Goal: Share content: Share content

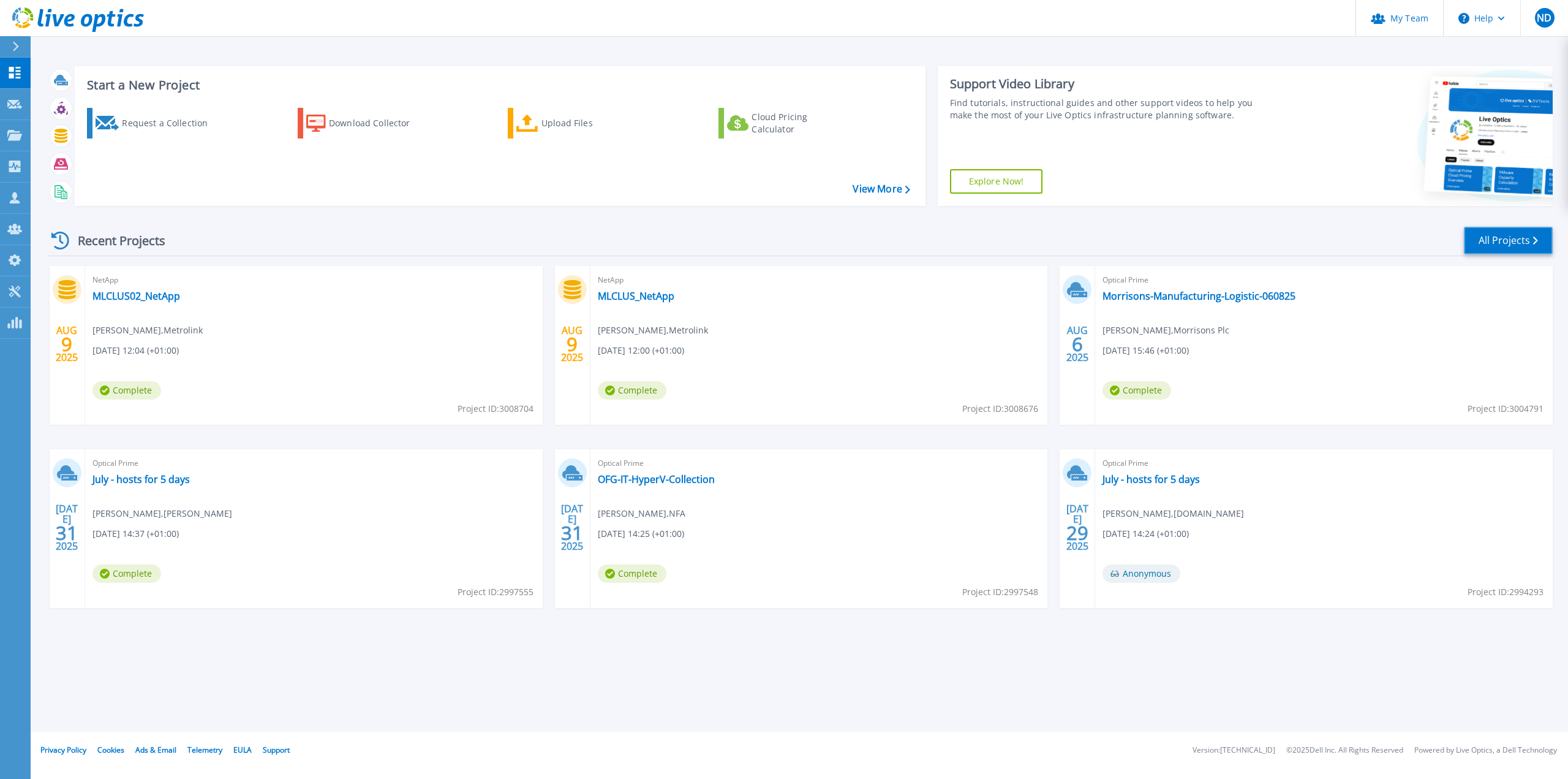
click at [1503, 246] on link "All Projects" at bounding box center [1508, 241] width 89 height 28
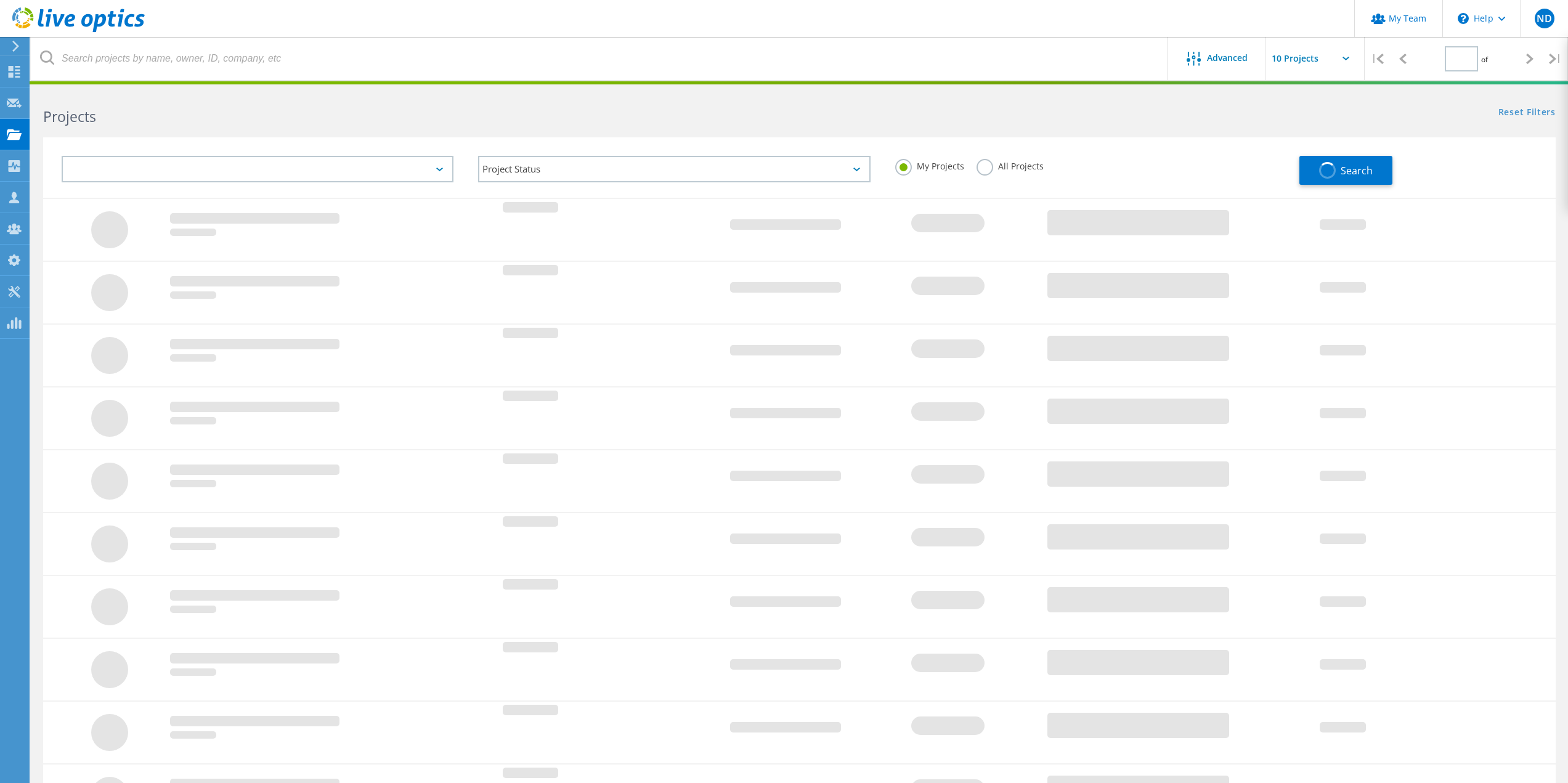
type input "1"
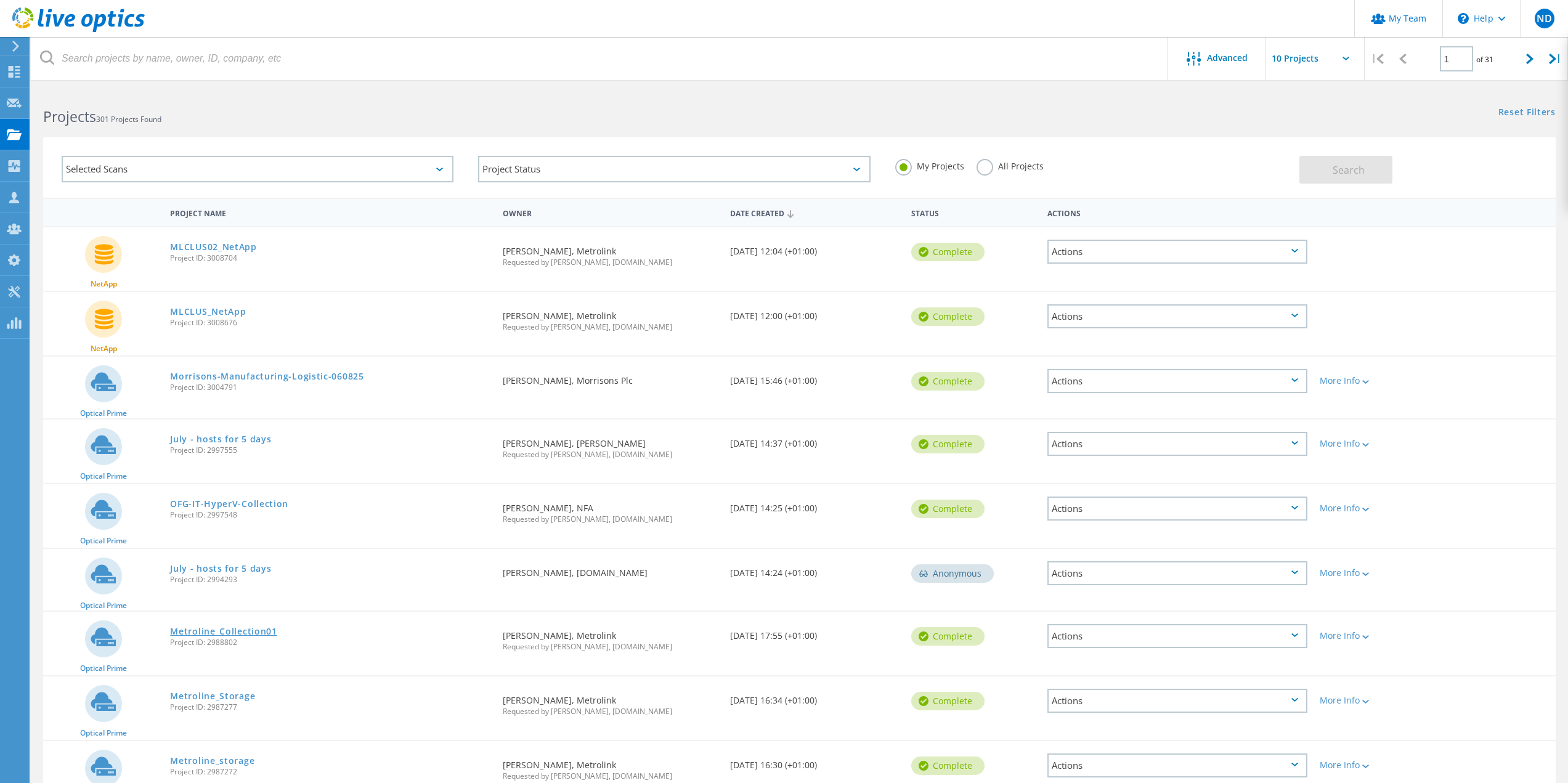
click at [258, 631] on link "Metroline_Collection01" at bounding box center [223, 631] width 106 height 9
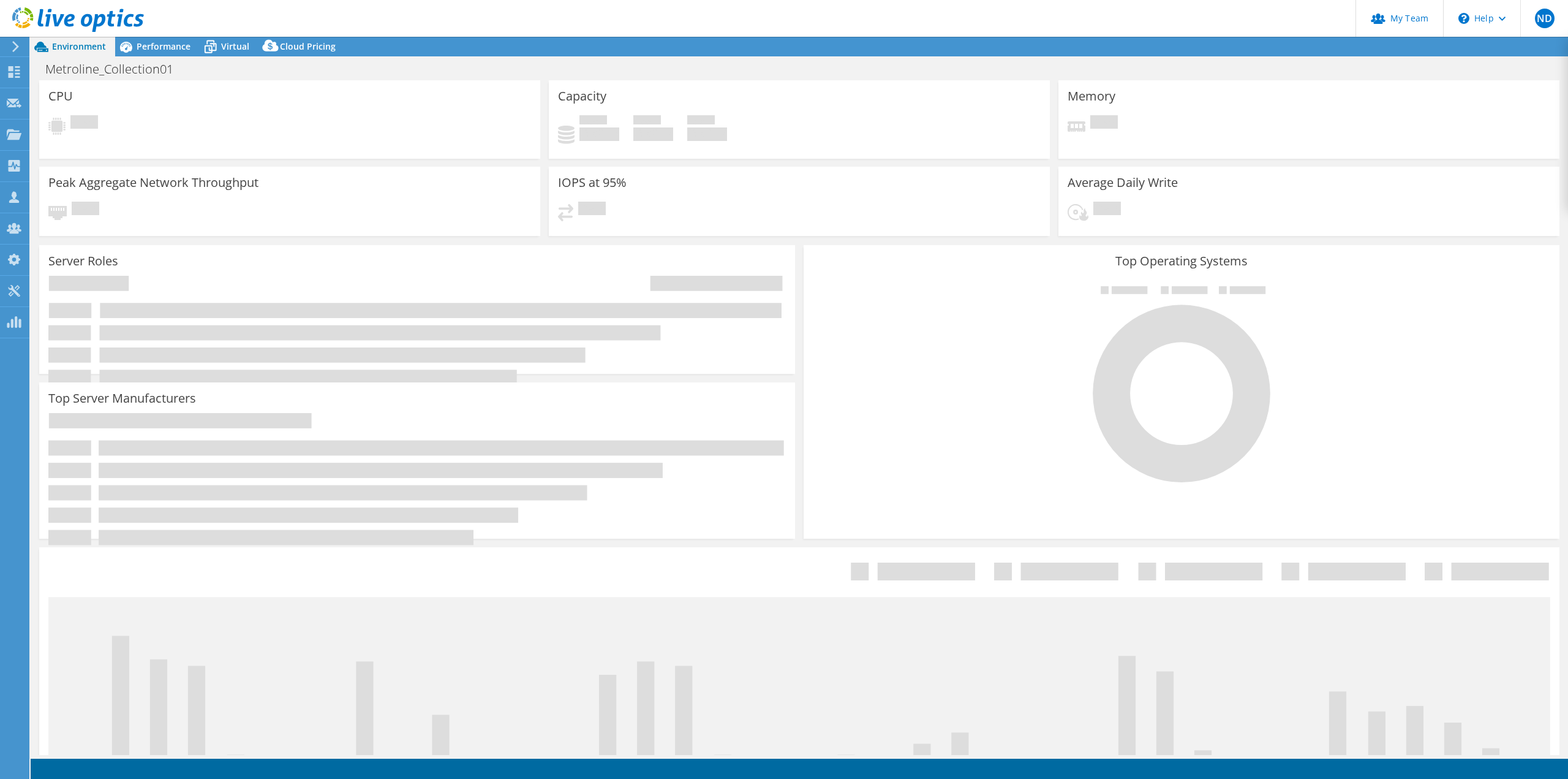
select select "EULondon"
select select "GBP"
click at [161, 41] on span "Performance" at bounding box center [163, 46] width 54 height 12
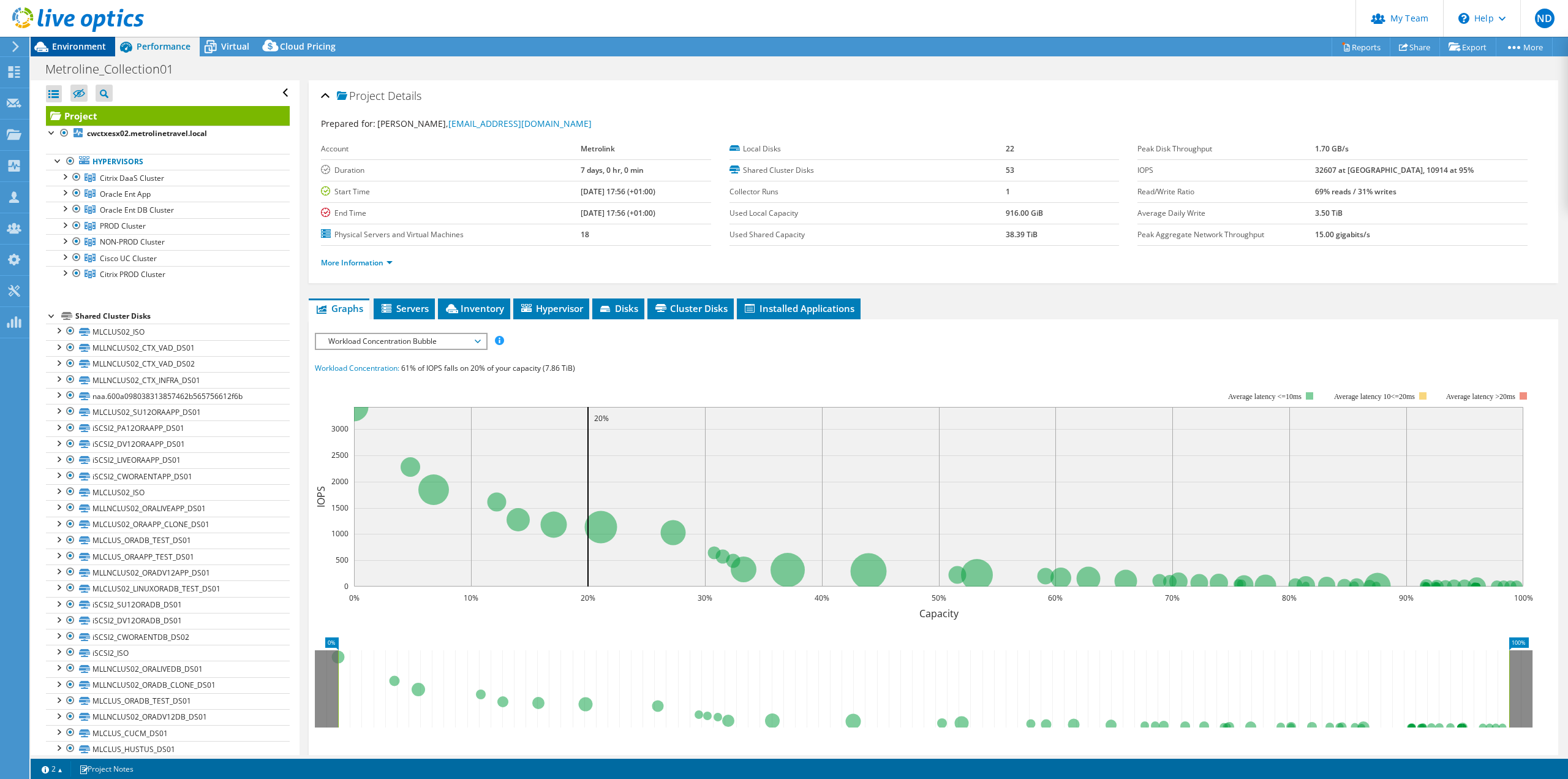
click at [91, 47] on span "Environment" at bounding box center [79, 46] width 54 height 12
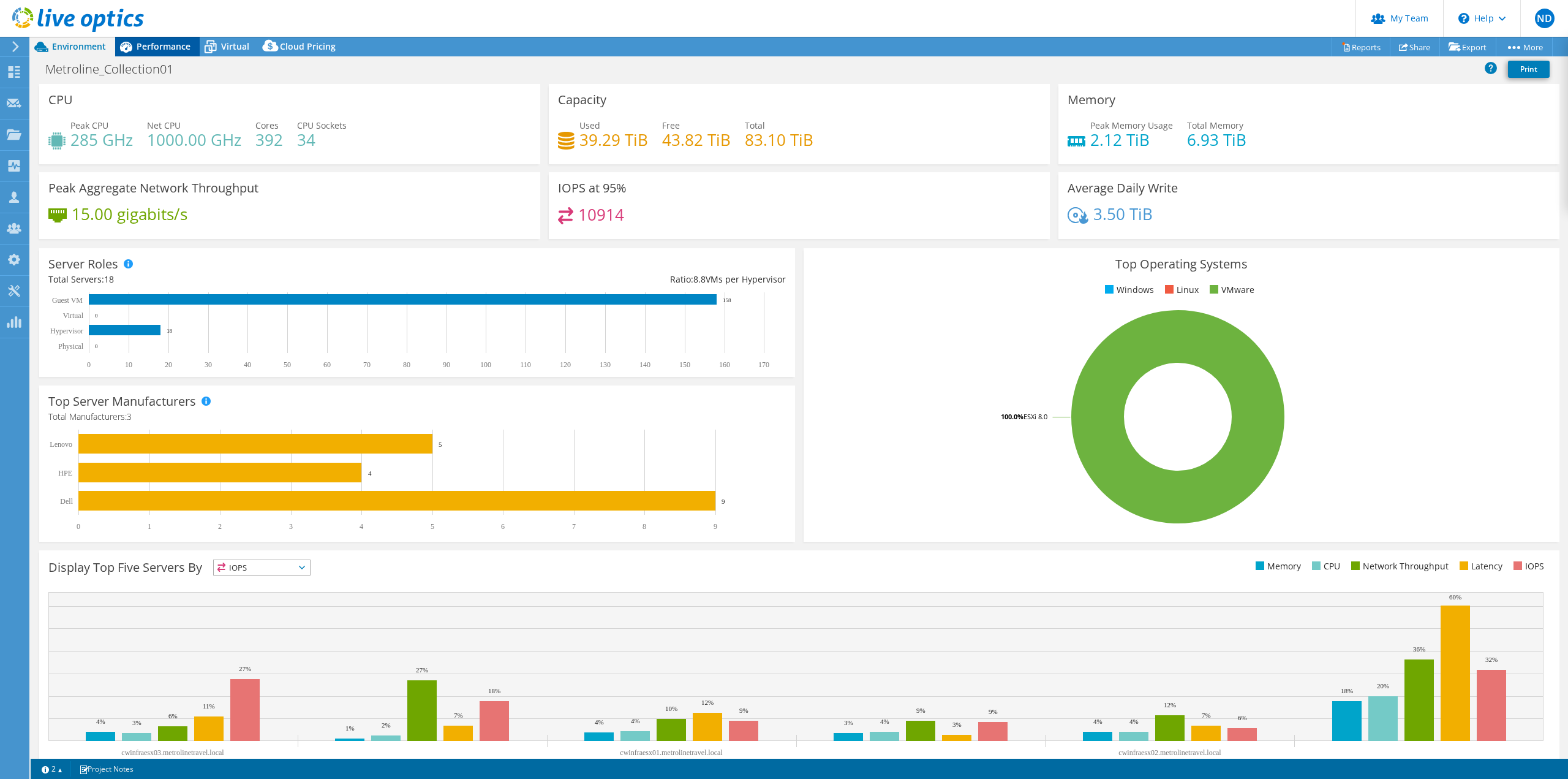
click at [171, 48] on span "Performance" at bounding box center [163, 46] width 54 height 12
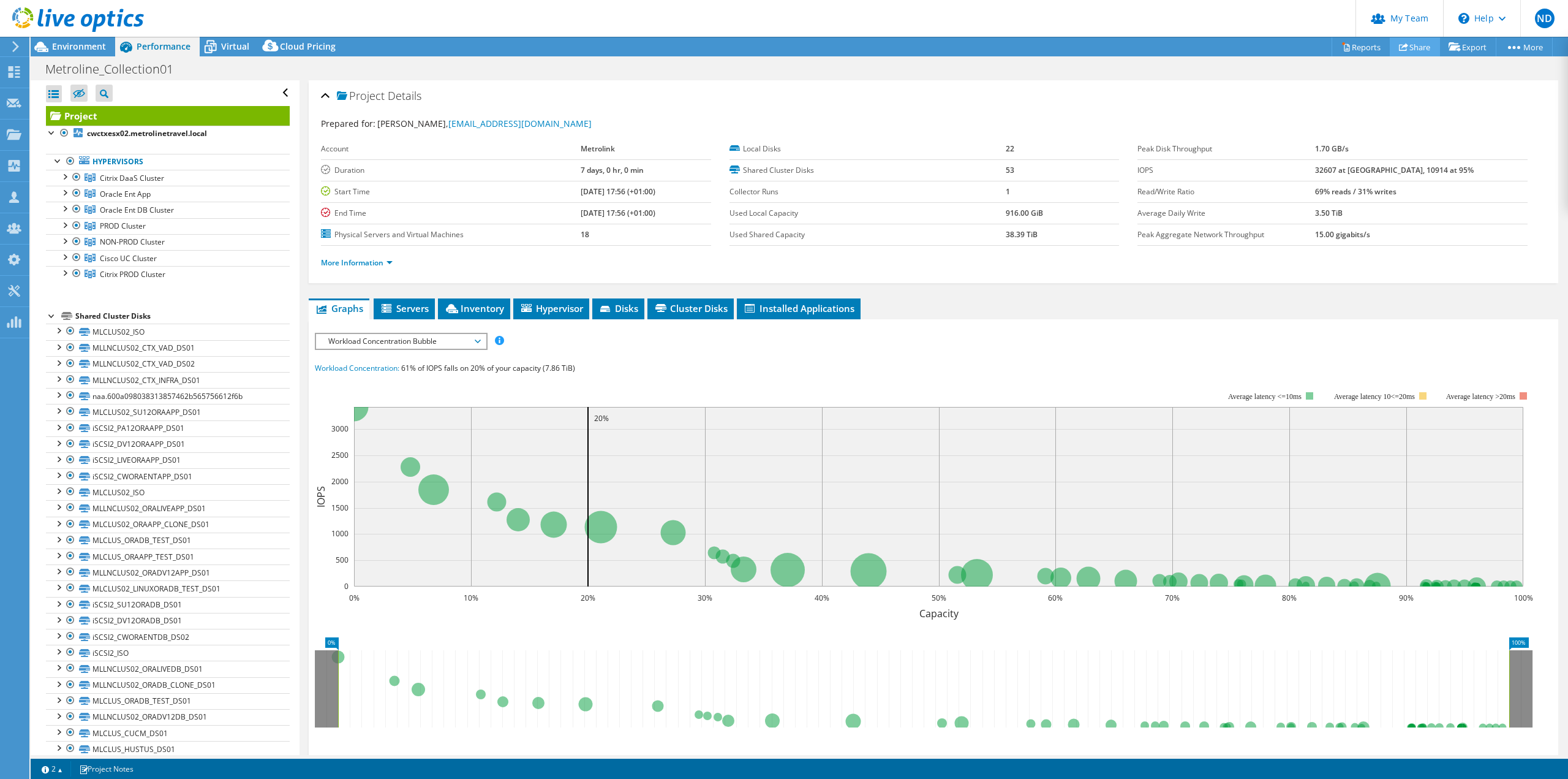
click at [1414, 48] on link "Share" at bounding box center [1415, 47] width 50 height 19
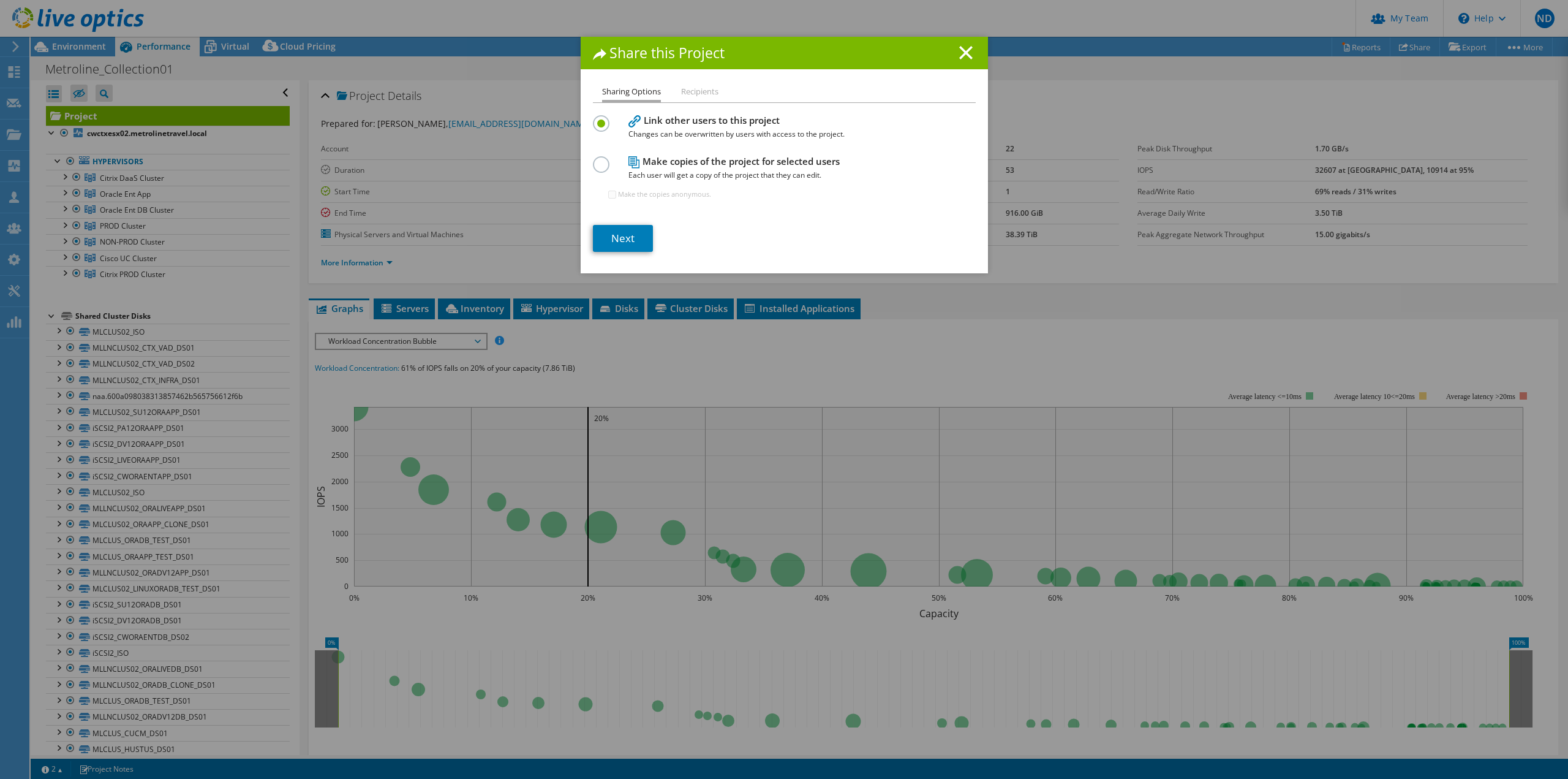
click at [593, 160] on label at bounding box center [604, 157] width 22 height 3
click at [0, 0] on input "radio" at bounding box center [0, 0] width 0 height 0
click at [615, 245] on link "Next" at bounding box center [623, 239] width 60 height 27
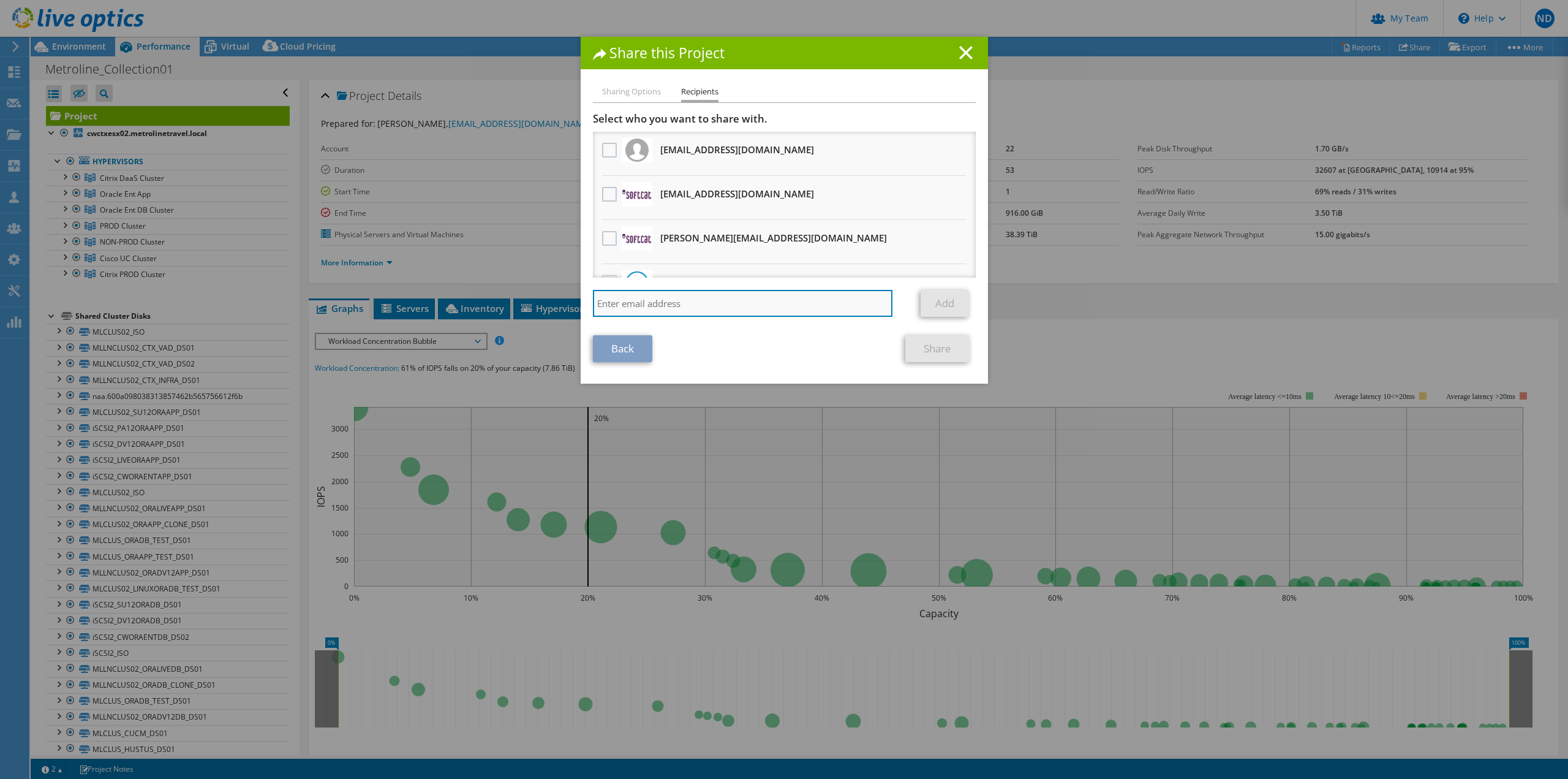
click at [696, 310] on input "search" at bounding box center [743, 303] width 301 height 27
paste input "[PERSON_NAME][EMAIL_ADDRESS][DOMAIN_NAME]"
type input "[PERSON_NAME][EMAIL_ADDRESS][DOMAIN_NAME]"
click at [945, 305] on link "Add" at bounding box center [945, 303] width 48 height 27
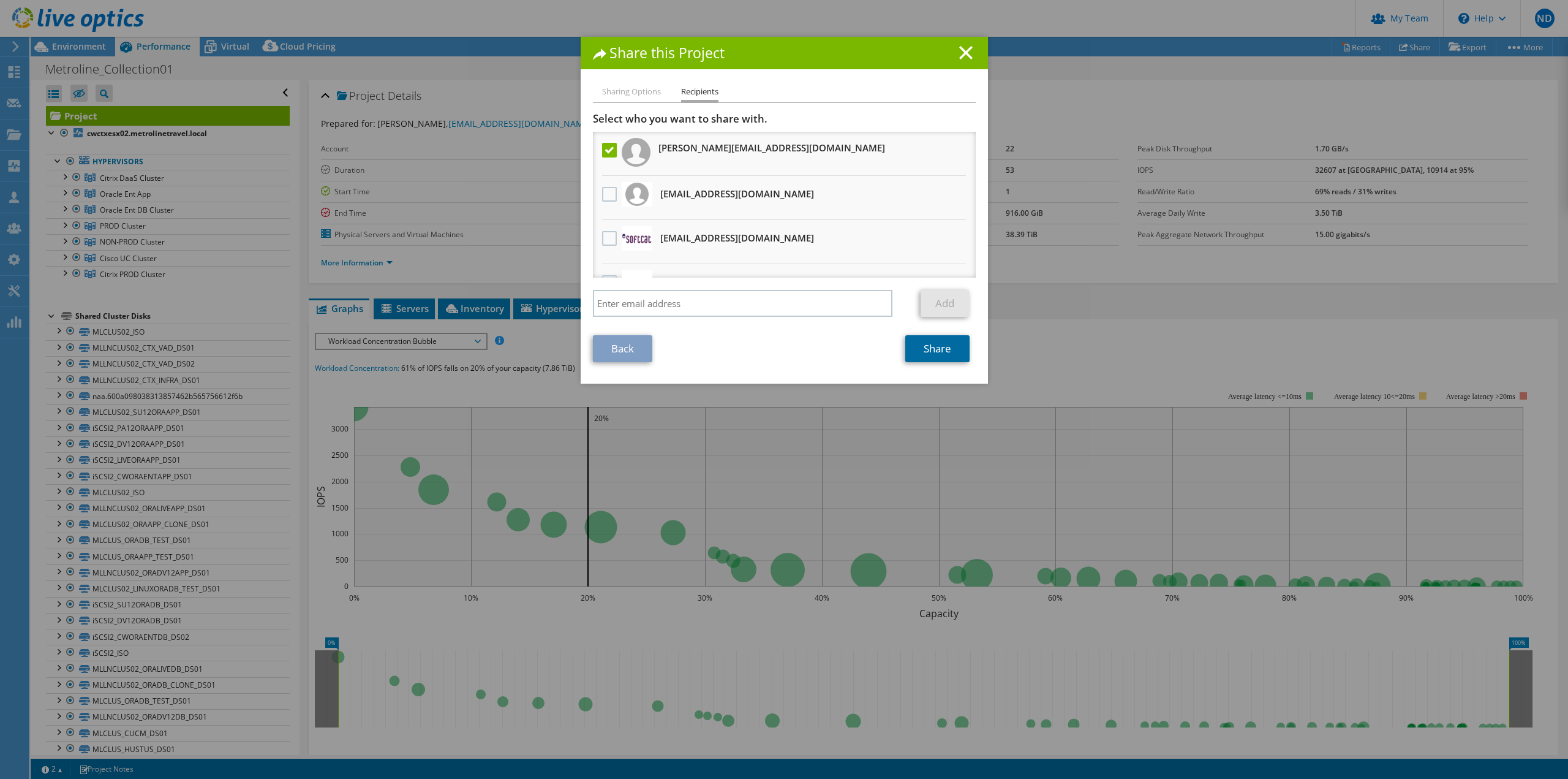
click at [926, 352] on link "Share" at bounding box center [937, 349] width 65 height 27
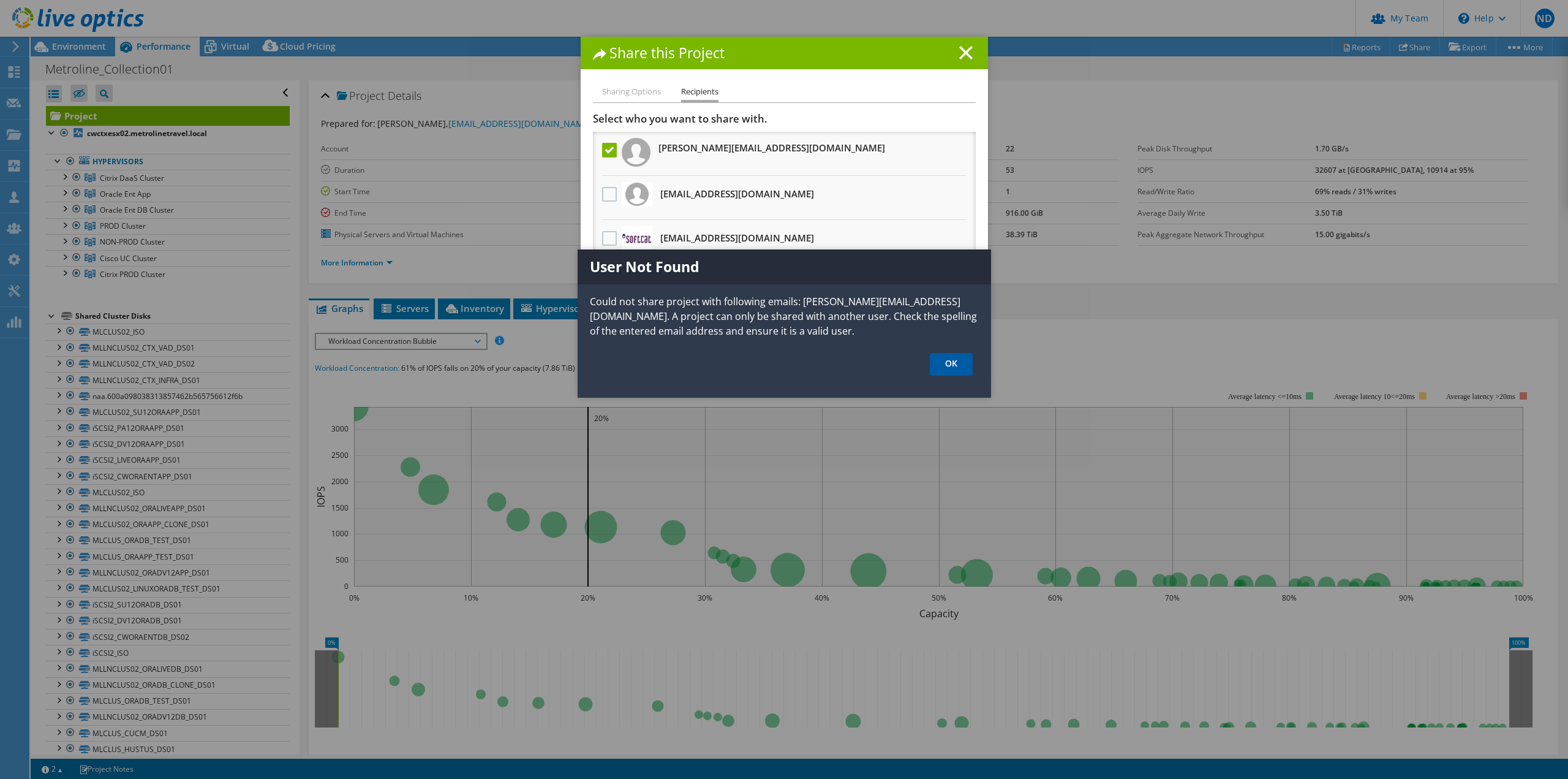
click at [950, 366] on link "OK" at bounding box center [952, 363] width 43 height 22
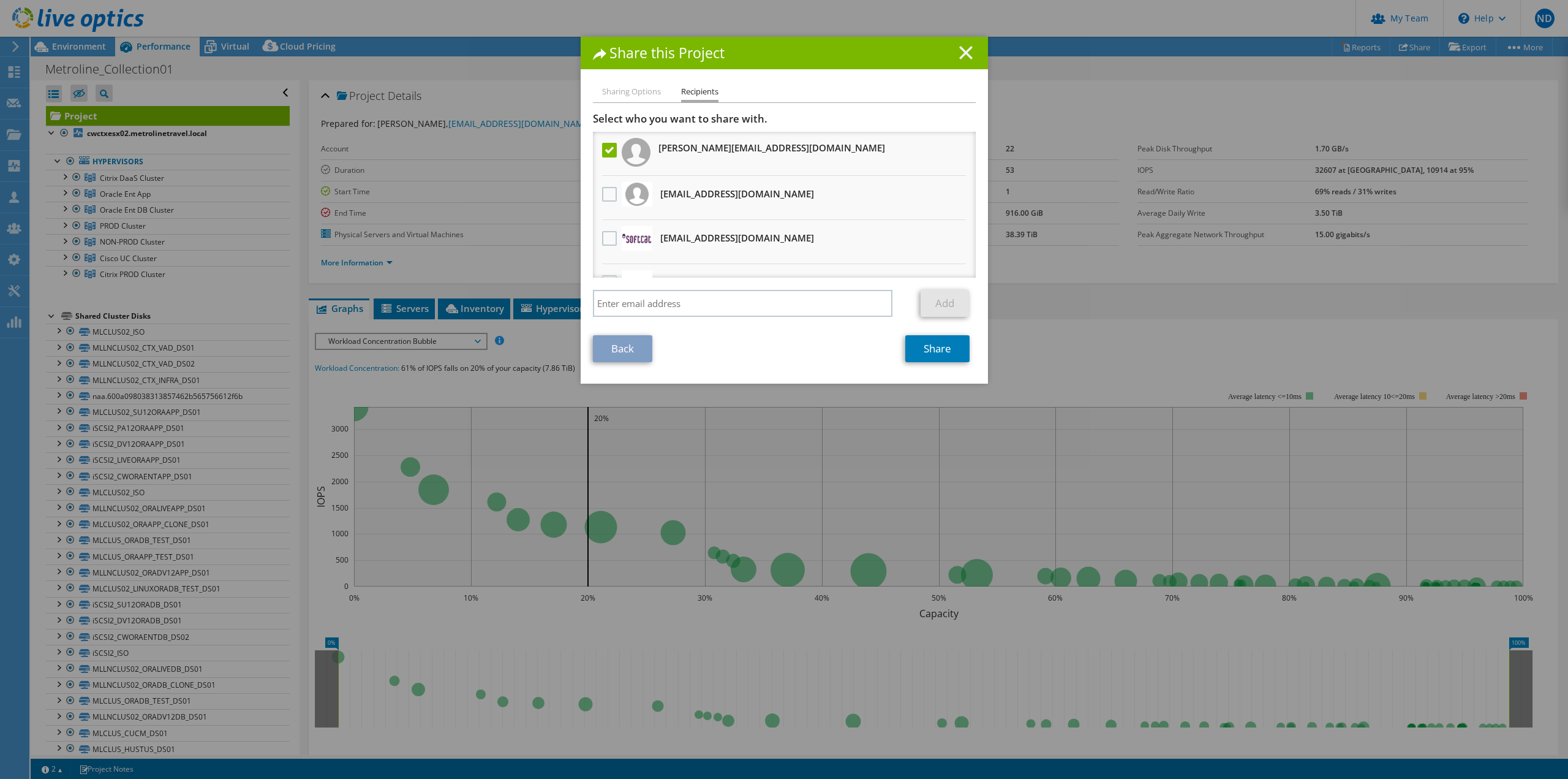
click at [959, 48] on icon at bounding box center [965, 52] width 13 height 13
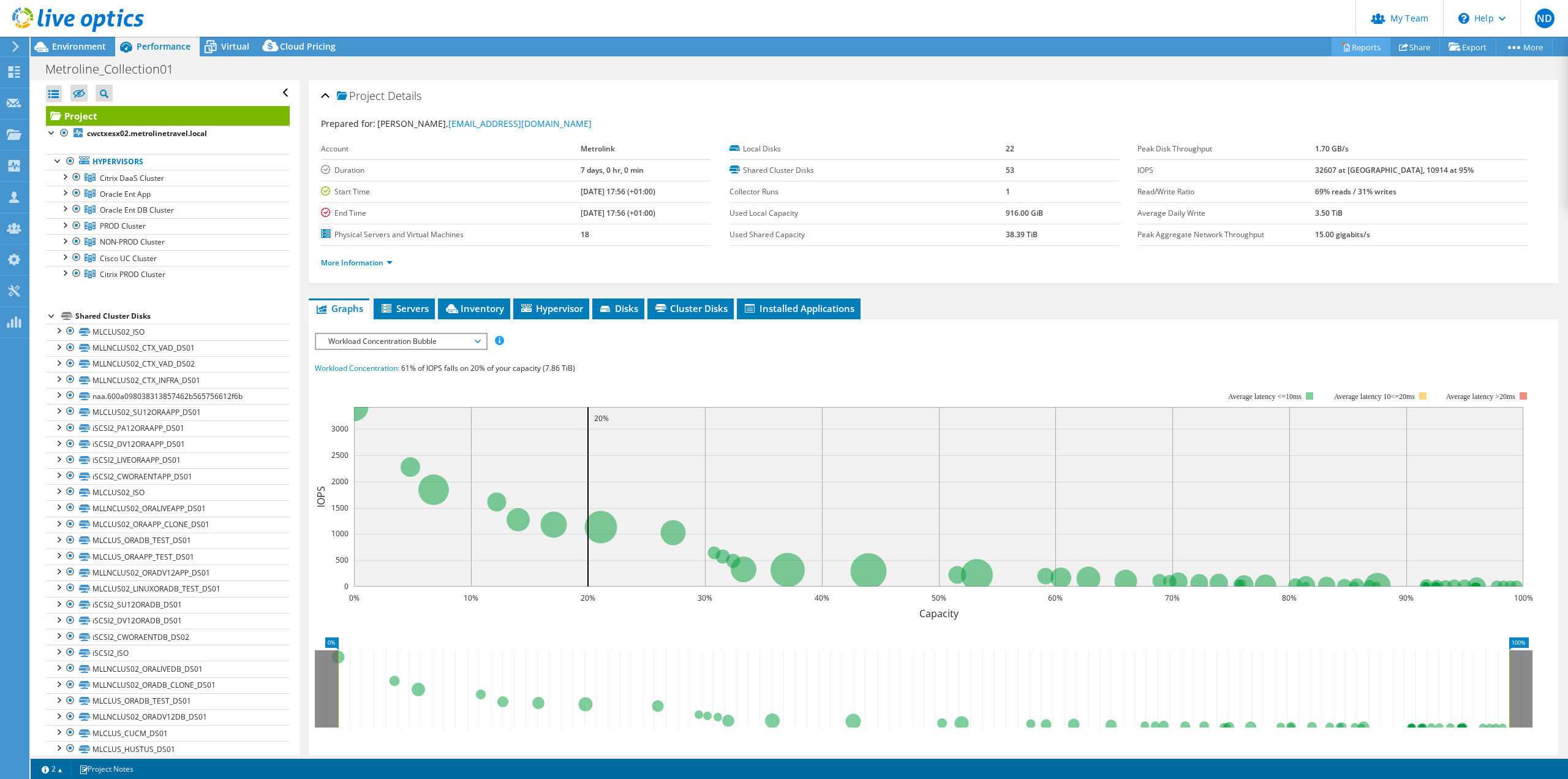
click at [1363, 52] on link "Reports" at bounding box center [1361, 47] width 59 height 19
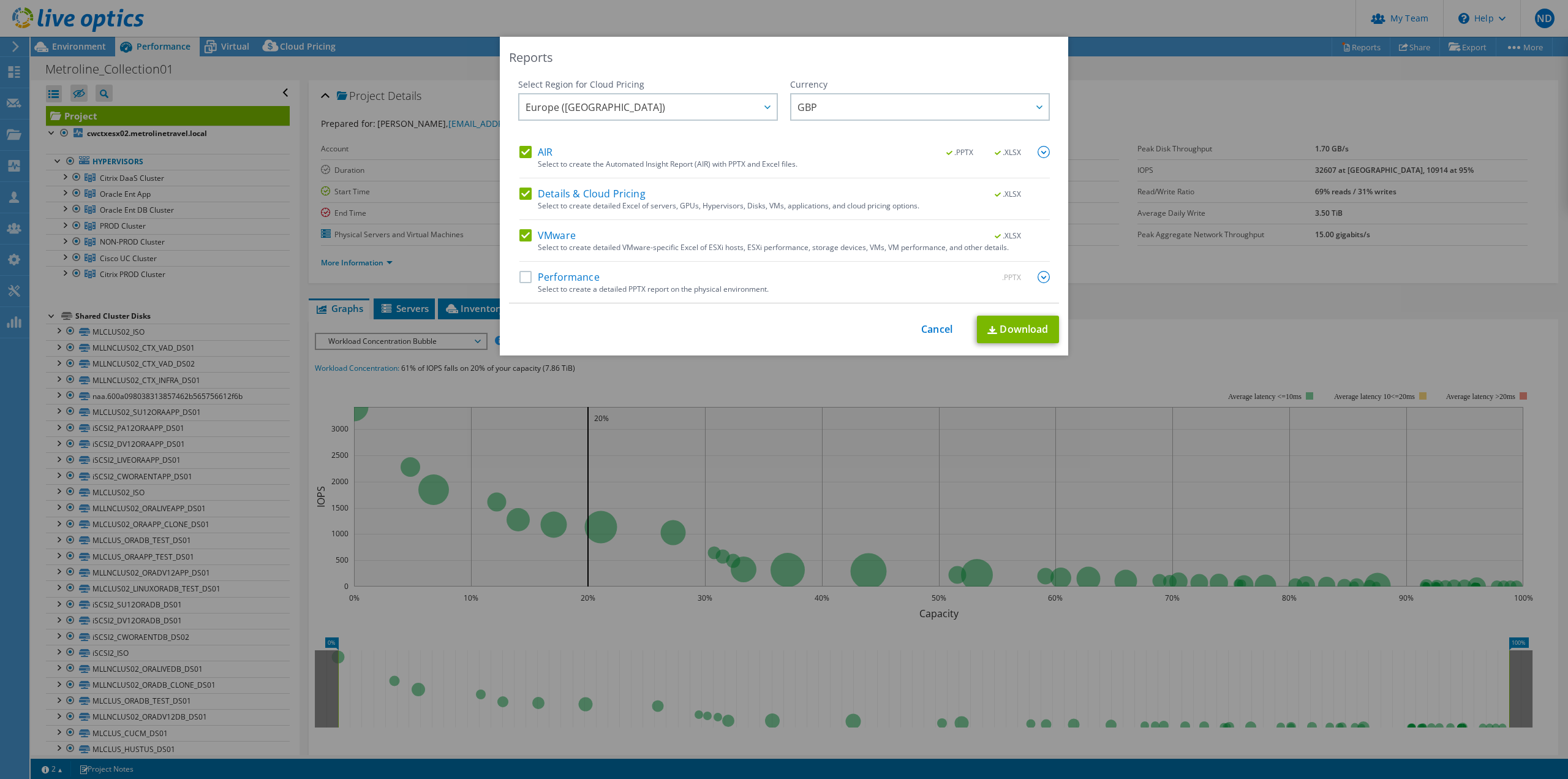
click at [519, 279] on label "Performance" at bounding box center [559, 277] width 80 height 13
click at [0, 0] on input "Performance" at bounding box center [0, 0] width 0 height 0
click at [528, 232] on label "VMware" at bounding box center [547, 235] width 57 height 13
click at [0, 0] on input "VMware" at bounding box center [0, 0] width 0 height 0
click at [520, 192] on label "Details & Cloud Pricing" at bounding box center [582, 194] width 126 height 13
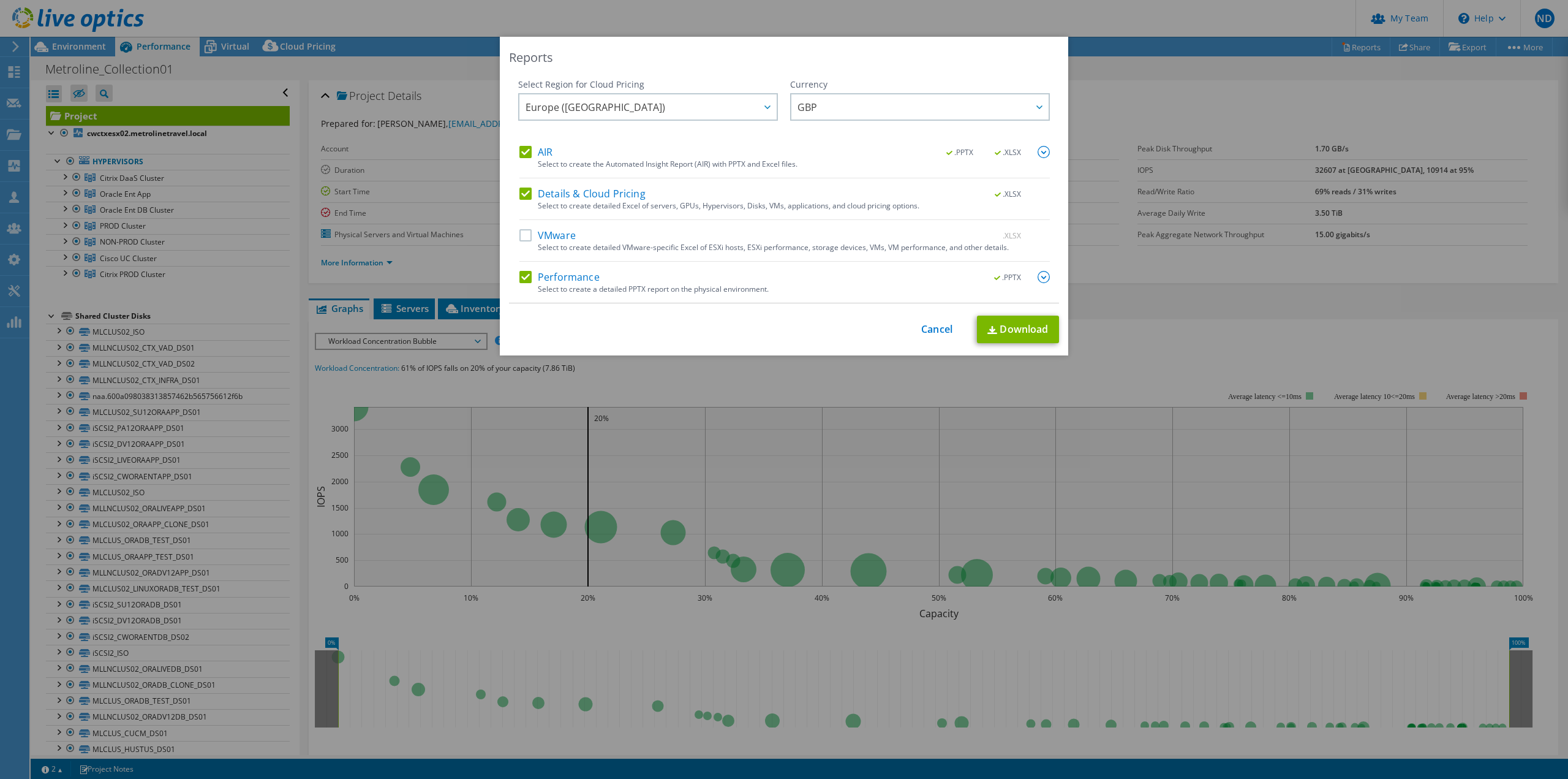
click at [0, 0] on input "Details & Cloud Pricing" at bounding box center [0, 0] width 0 height 0
click at [525, 153] on label "AIR" at bounding box center [536, 153] width 33 height 13
click at [0, 0] on input "AIR" at bounding box center [0, 0] width 0 height 0
click at [997, 330] on link "Download" at bounding box center [1017, 329] width 82 height 28
click at [999, 55] on div "Reports" at bounding box center [783, 57] width 550 height 17
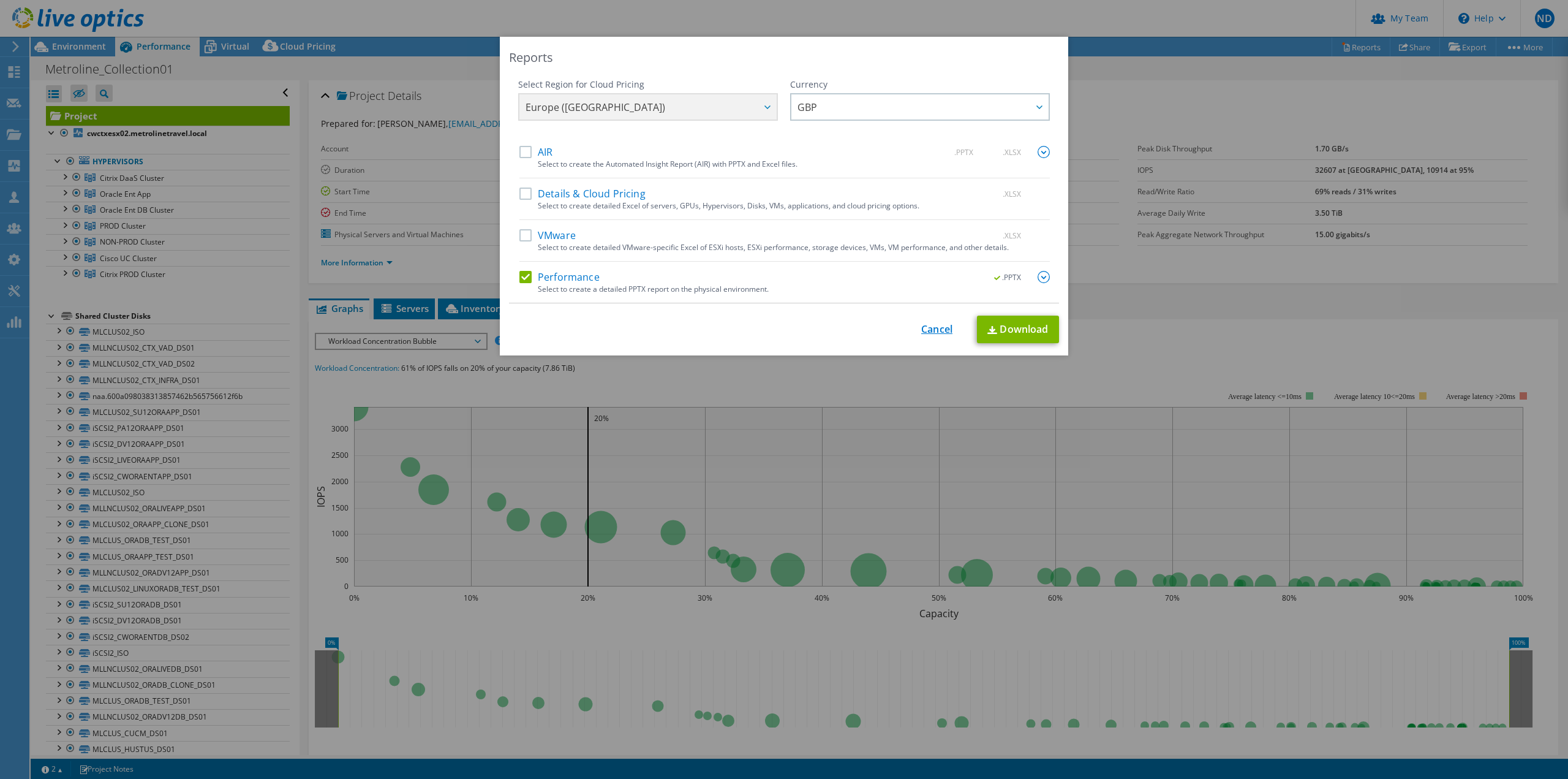
click at [936, 328] on link "Cancel" at bounding box center [936, 329] width 31 height 12
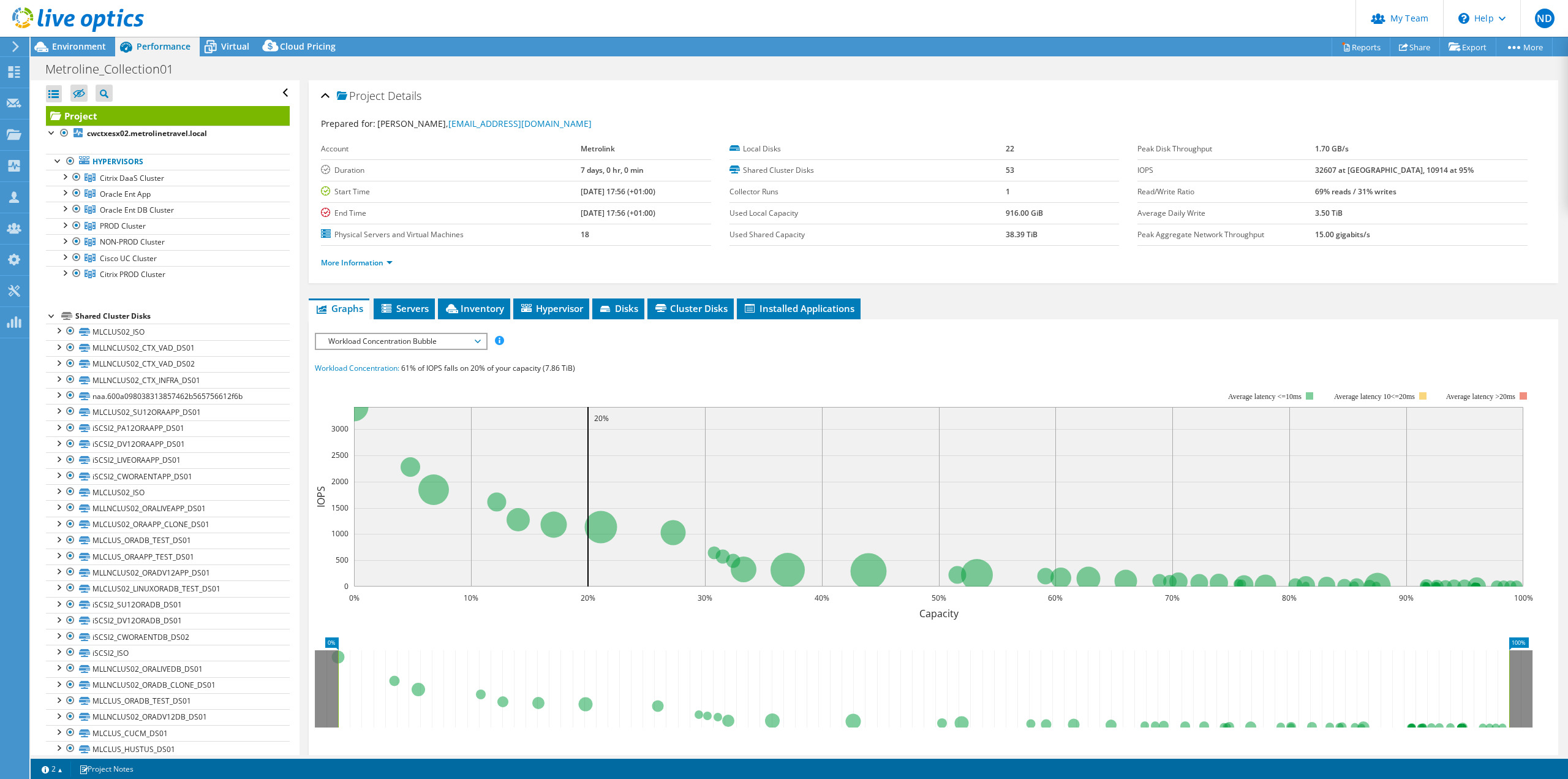
click at [433, 344] on span "Workload Concentration Bubble" at bounding box center [400, 341] width 157 height 14
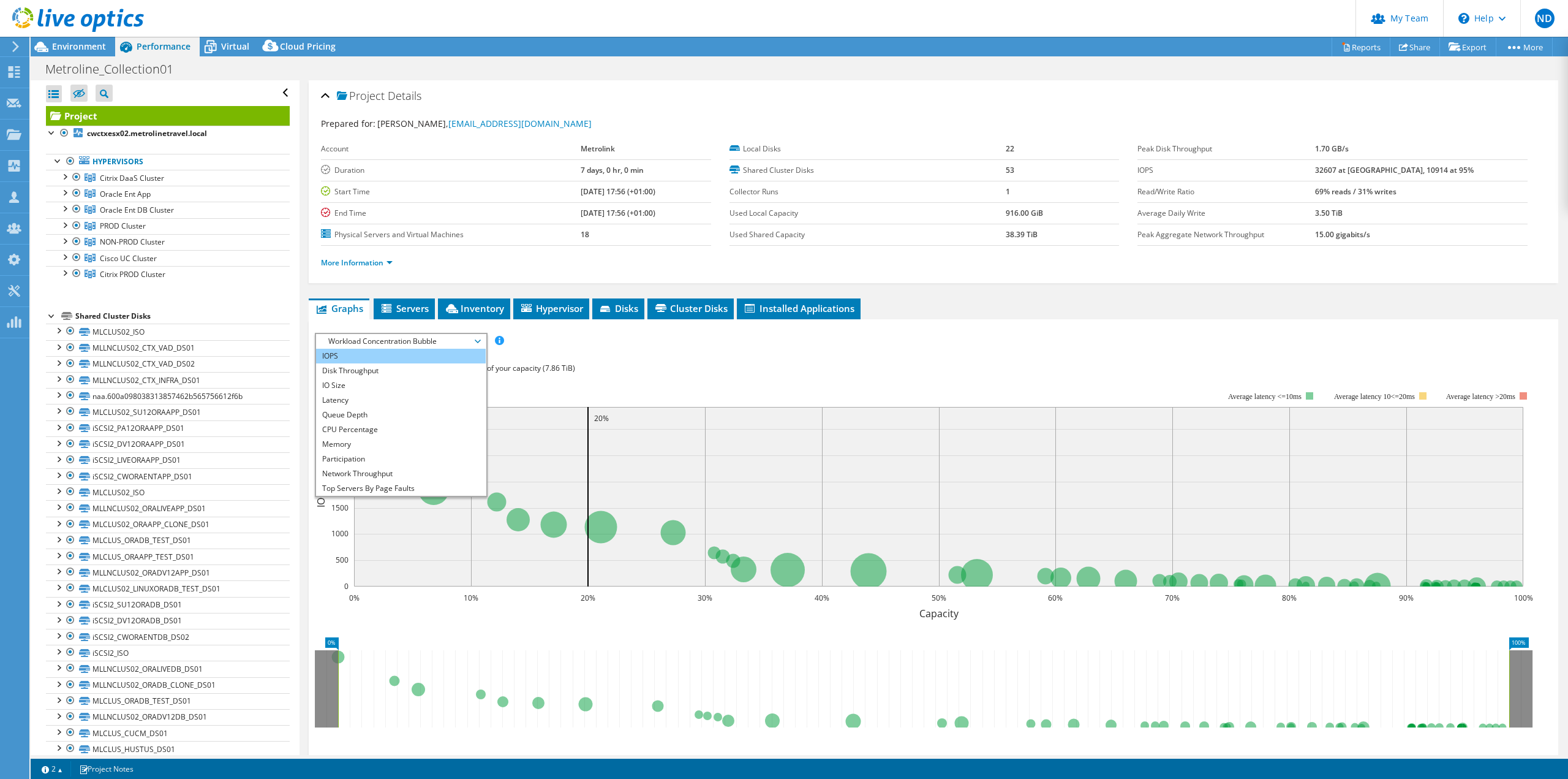
click at [381, 351] on li "IOPS" at bounding box center [400, 356] width 170 height 14
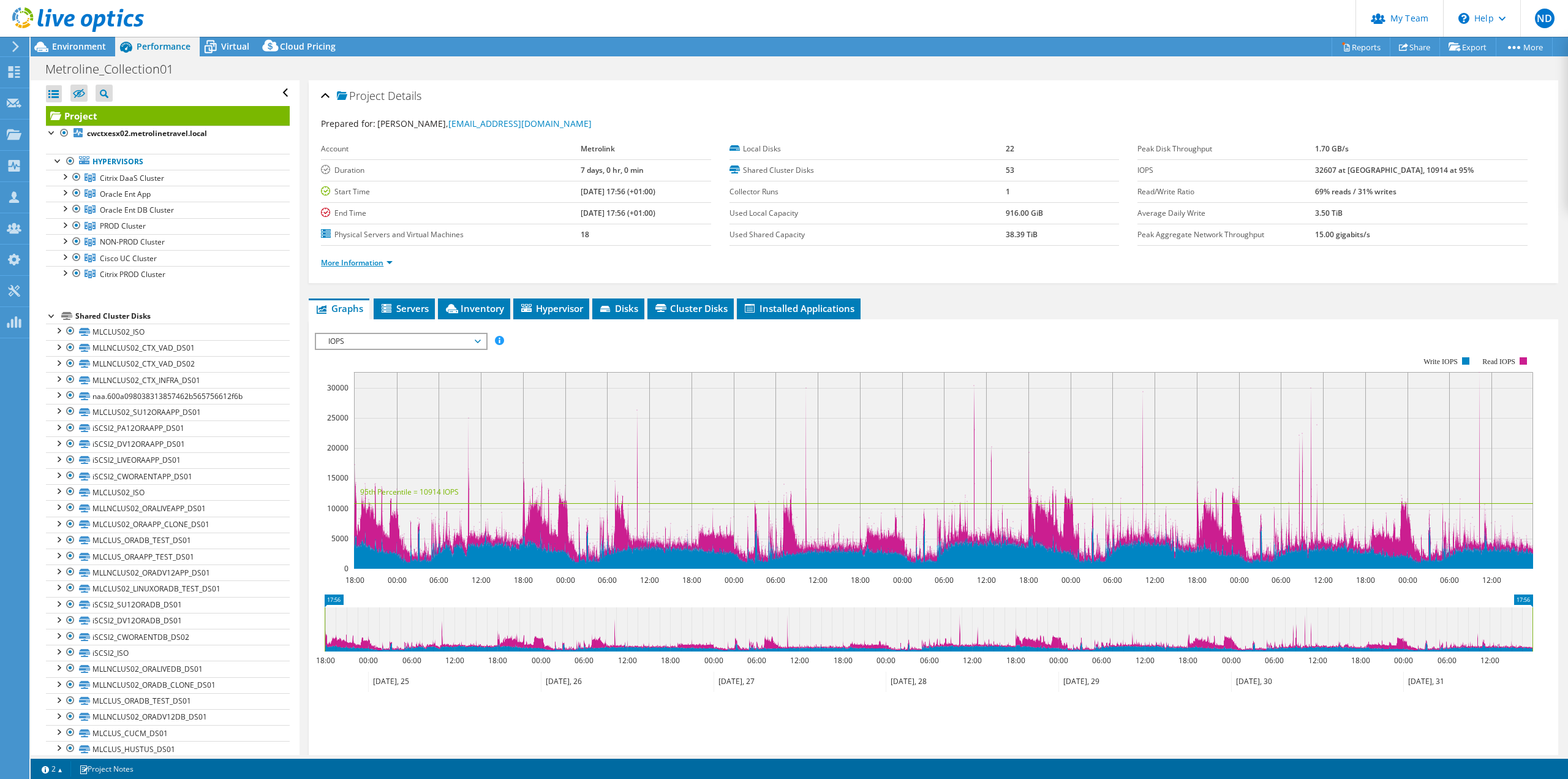
click at [388, 262] on link "More Information" at bounding box center [357, 263] width 72 height 11
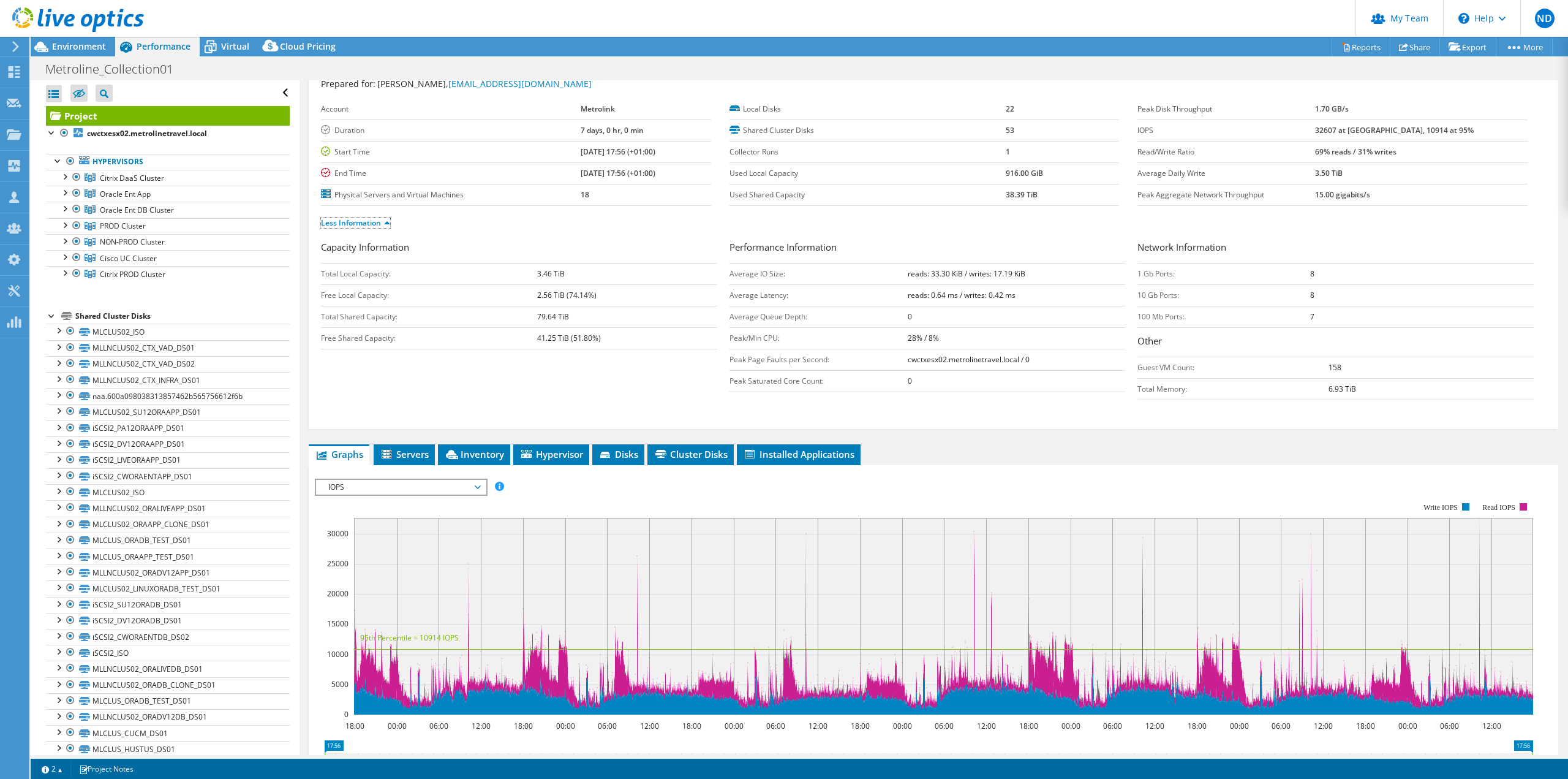
scroll to position [39, 0]
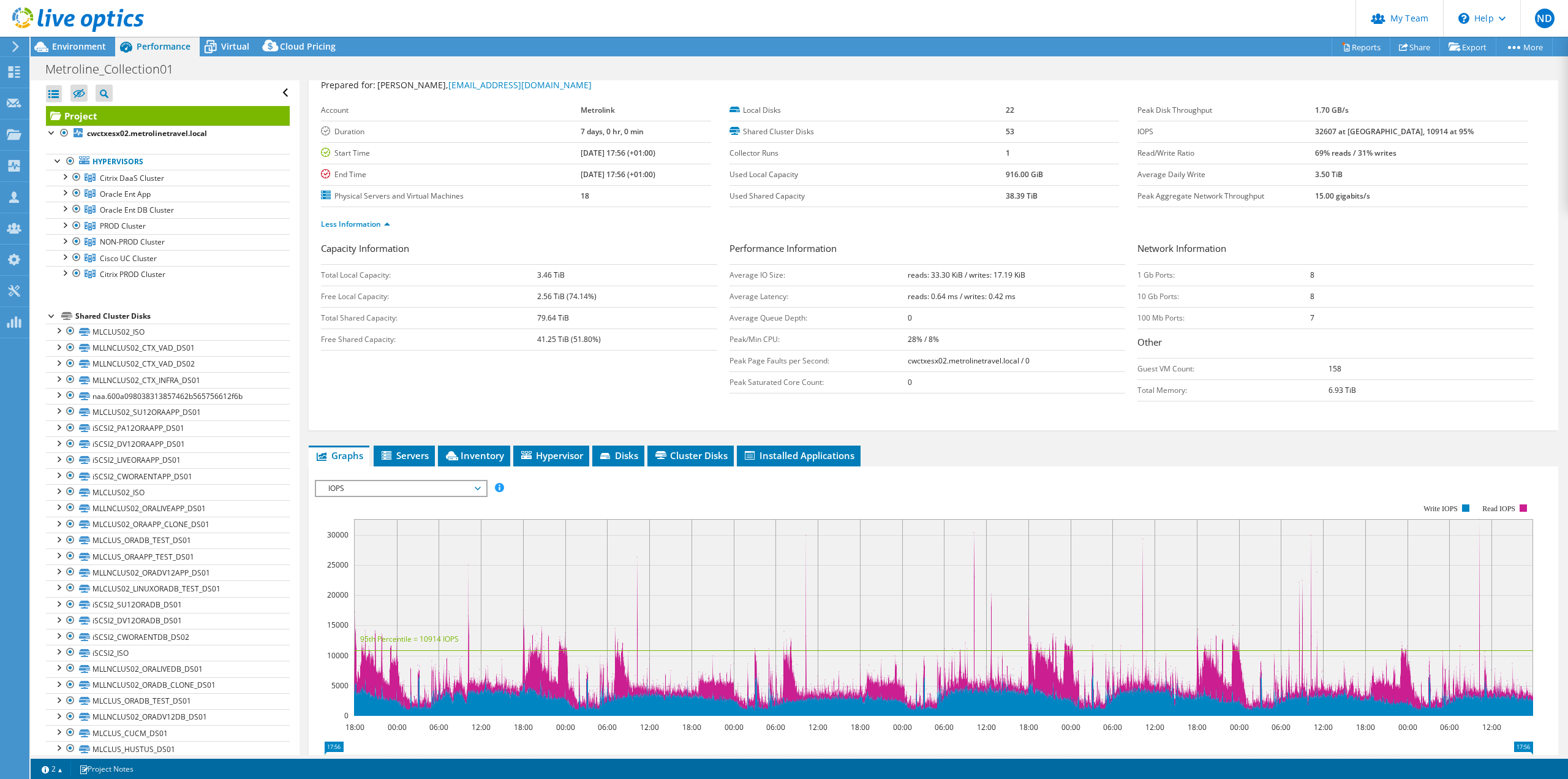
click at [452, 488] on span "IOPS" at bounding box center [400, 488] width 157 height 14
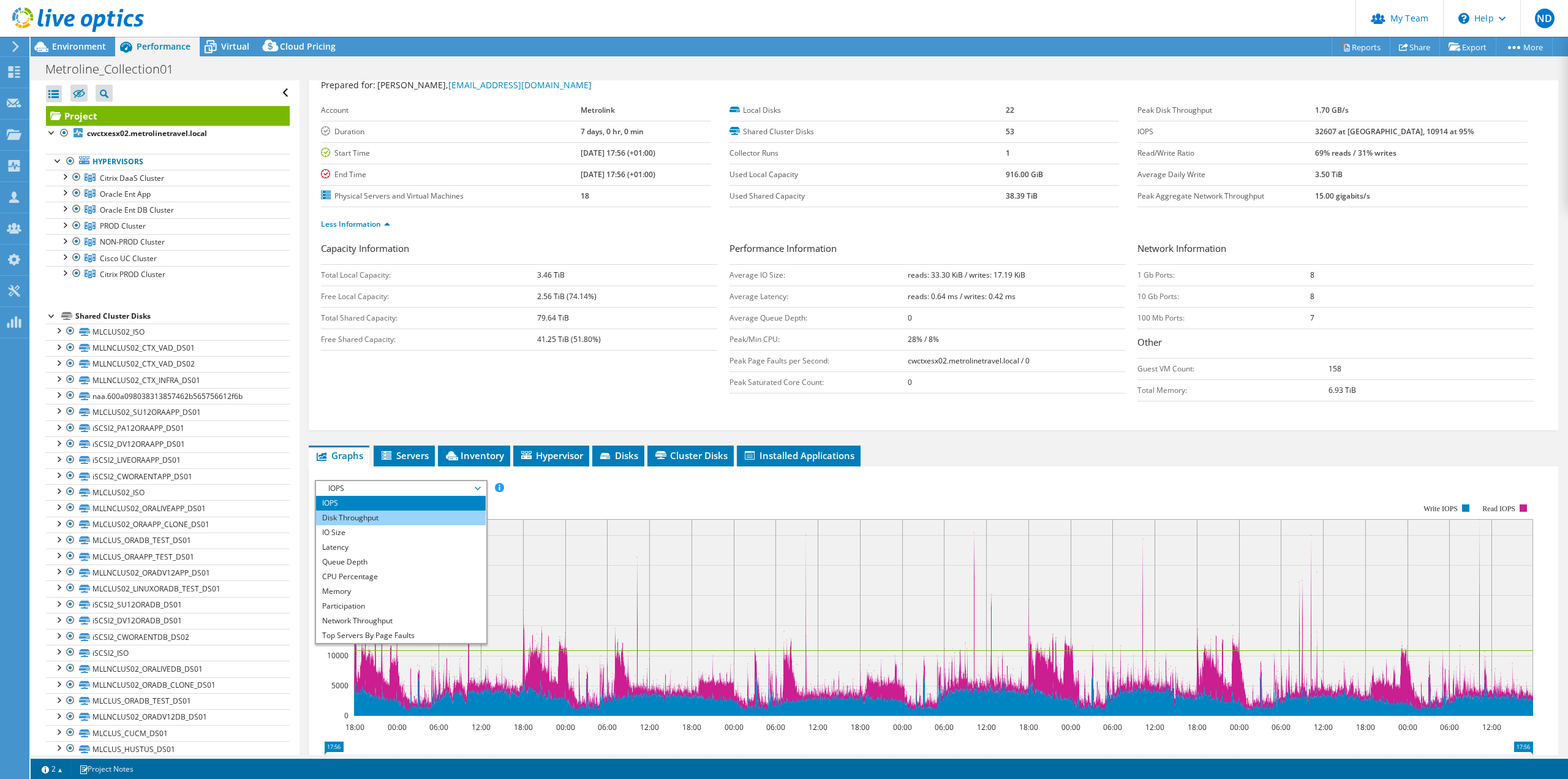
click at [428, 513] on li "Disk Throughput" at bounding box center [400, 518] width 170 height 14
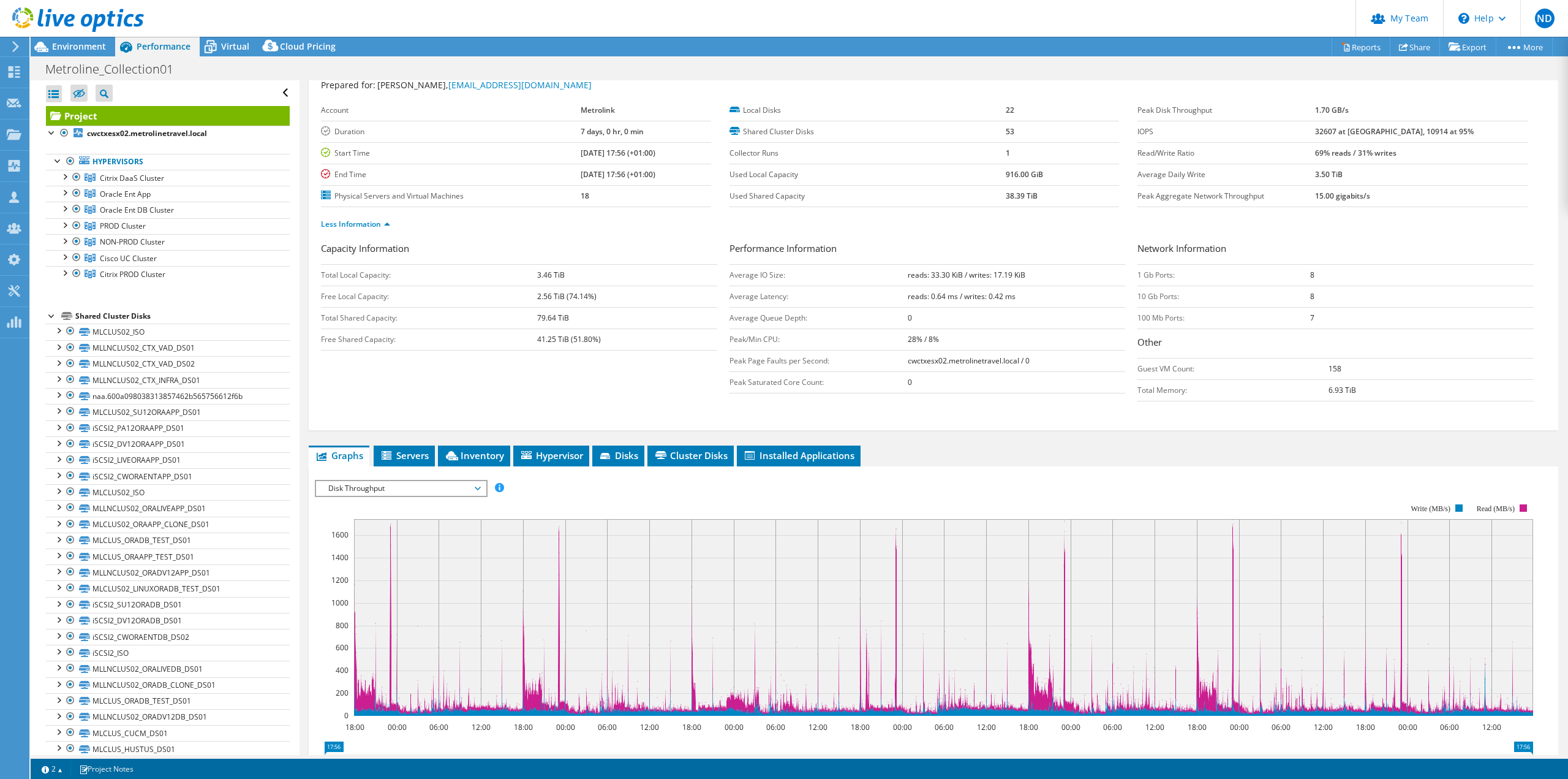
click at [431, 487] on span "Disk Throughput" at bounding box center [400, 488] width 157 height 14
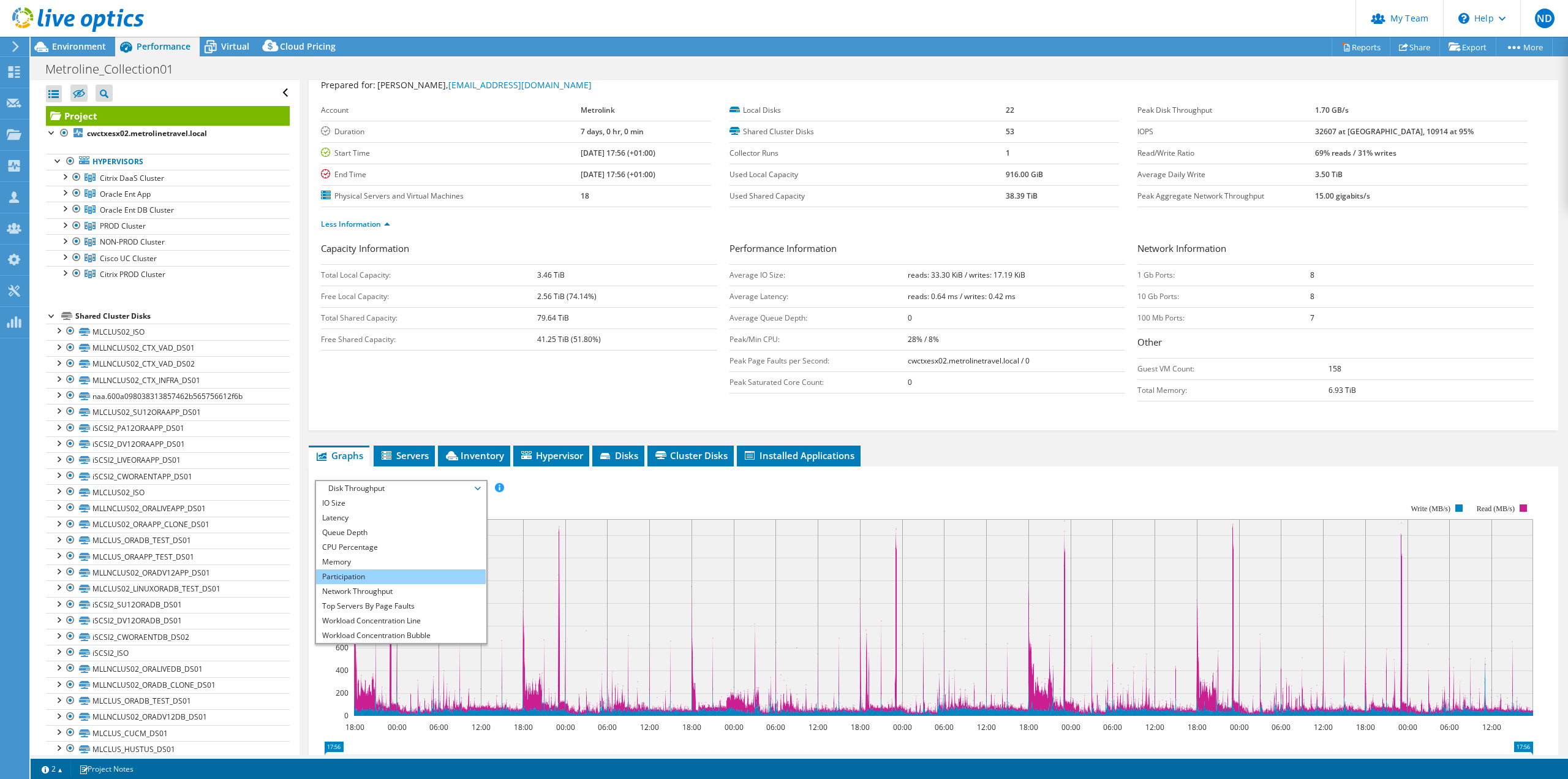
scroll to position [44, 0]
click at [426, 608] on li "Workload Concentration Line" at bounding box center [400, 606] width 170 height 14
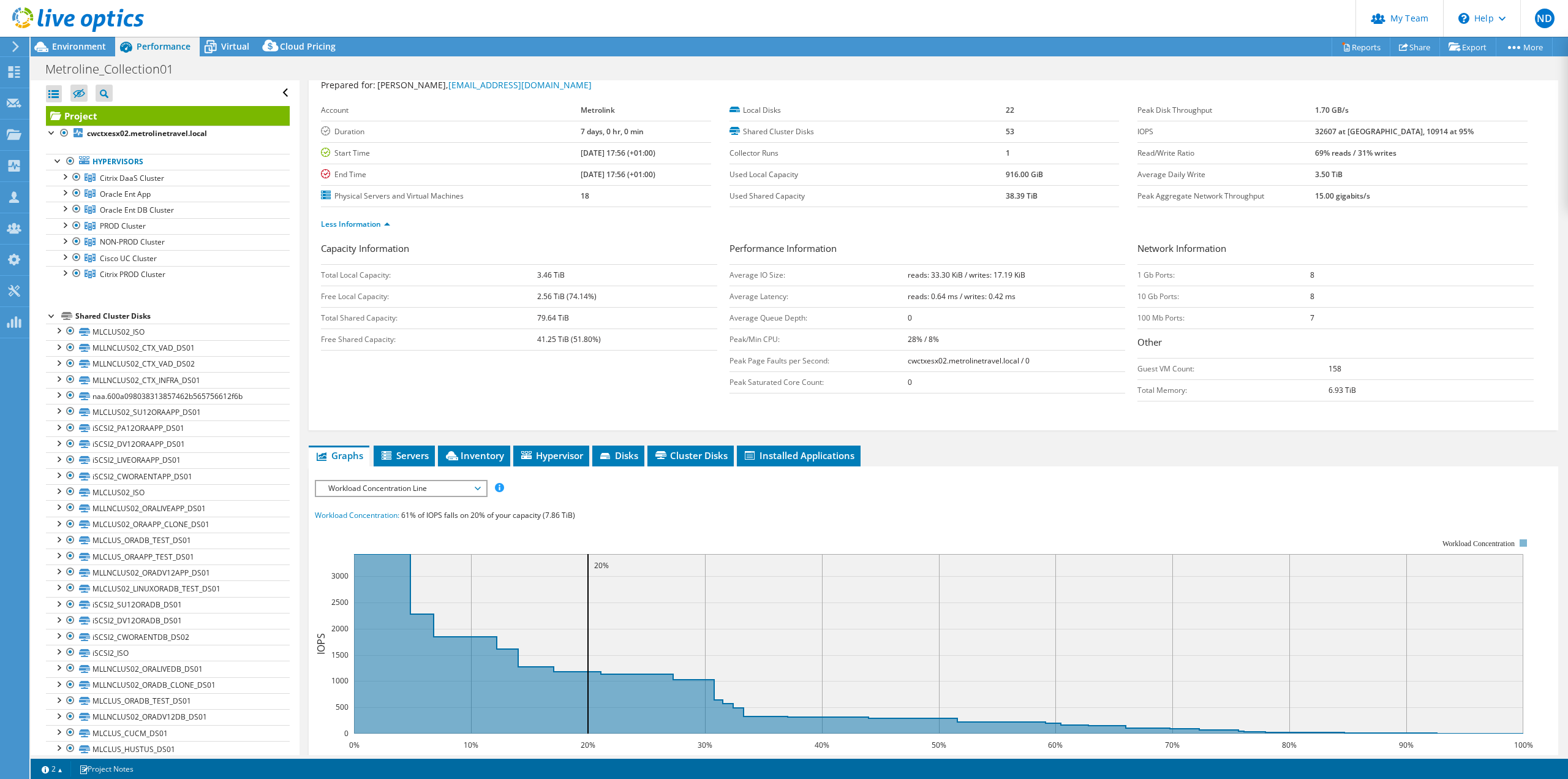
click at [466, 484] on span "Workload Concentration Line" at bounding box center [400, 488] width 157 height 14
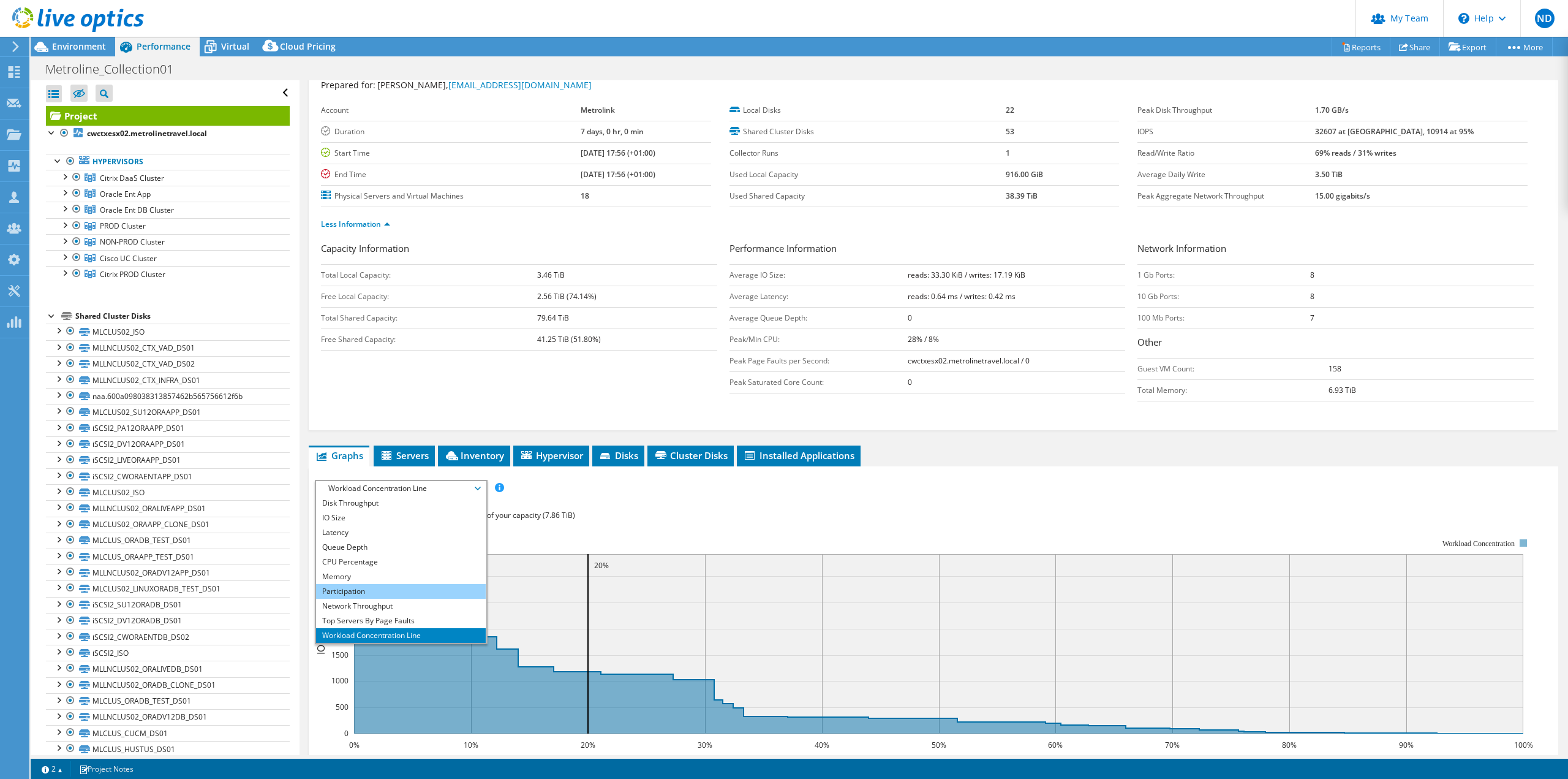
scroll to position [0, 0]
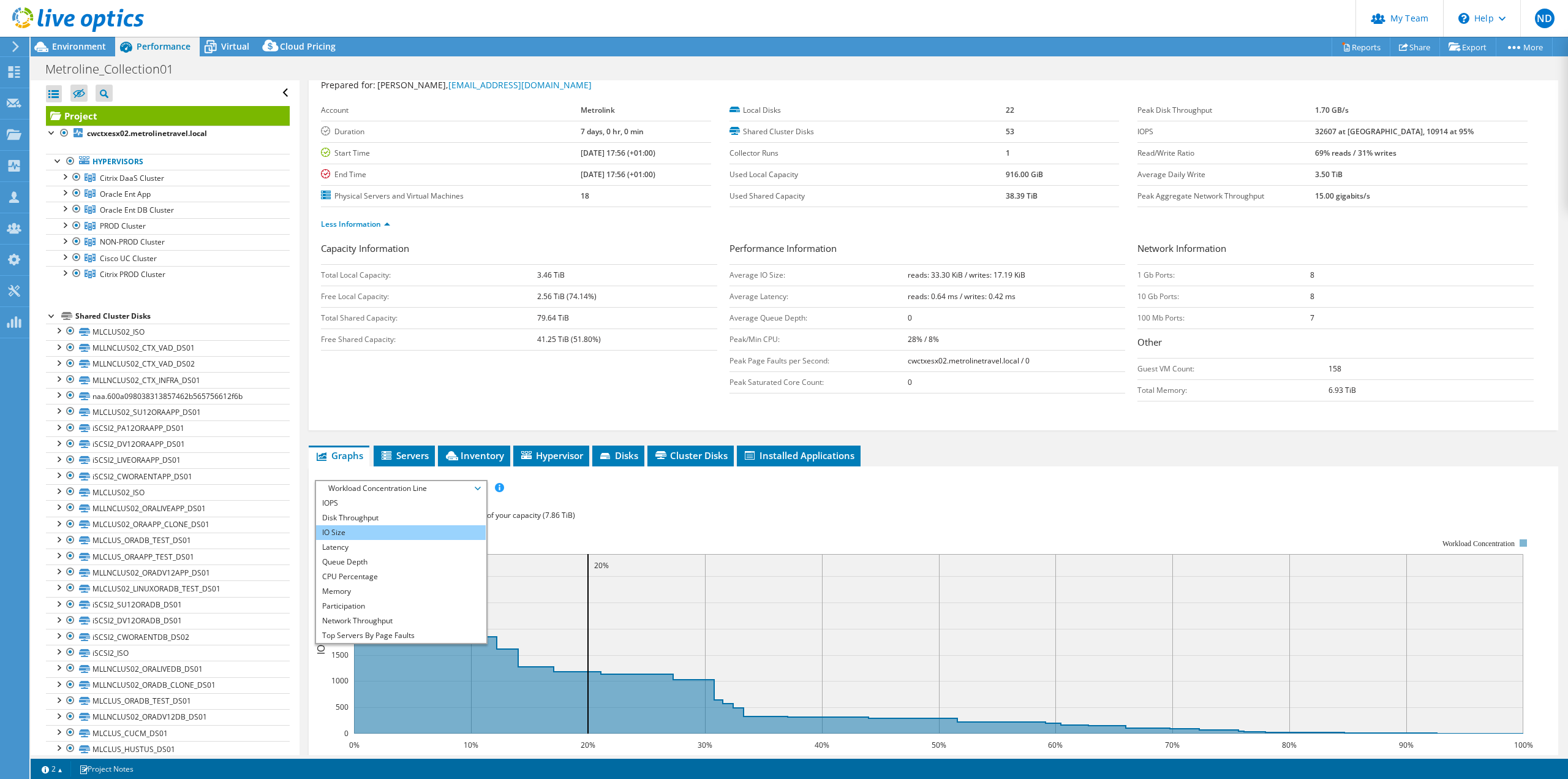
click at [377, 530] on li "IO Size" at bounding box center [400, 532] width 170 height 14
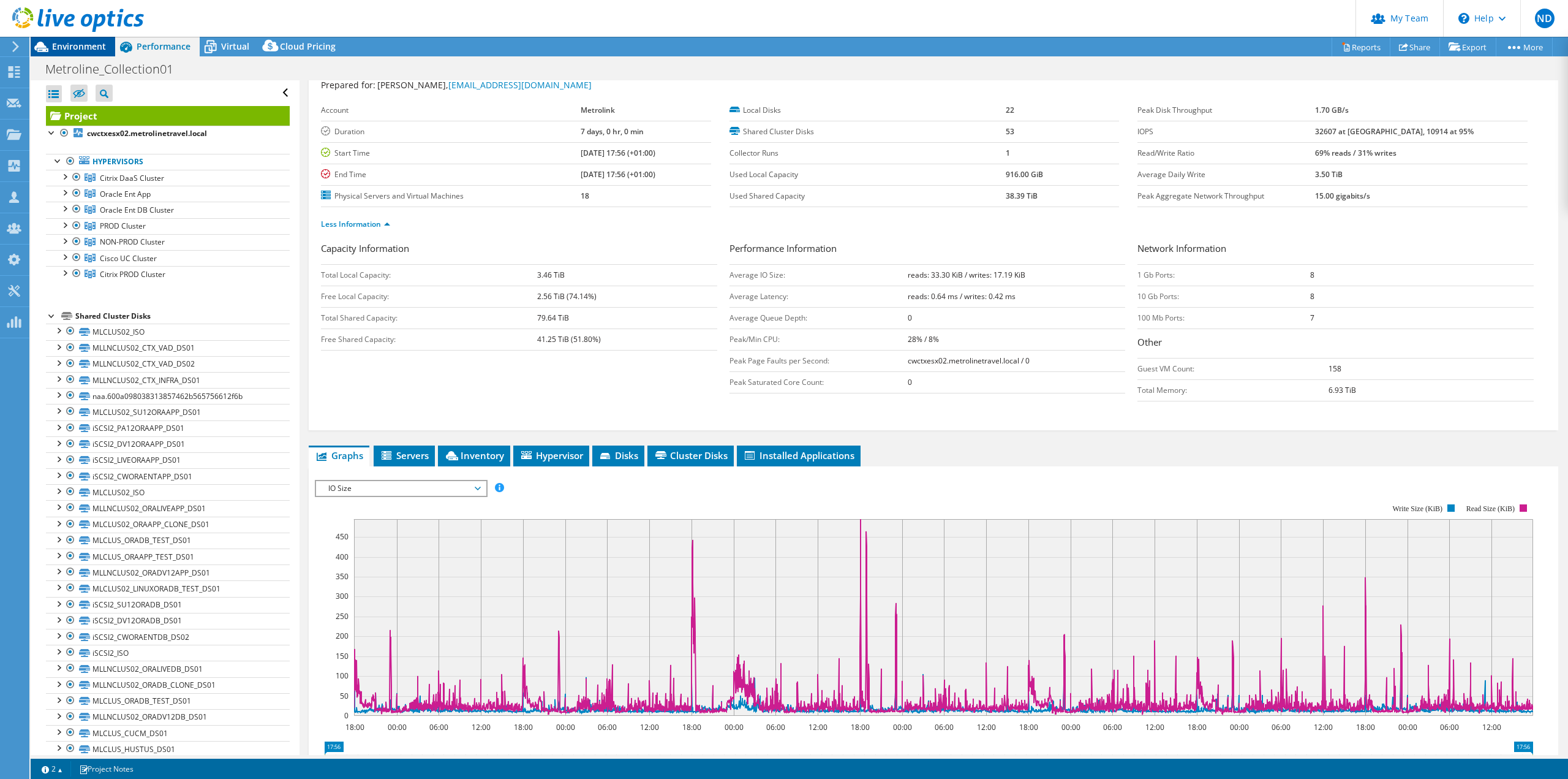
click at [82, 47] on span "Environment" at bounding box center [79, 46] width 54 height 12
